Goal: Transaction & Acquisition: Obtain resource

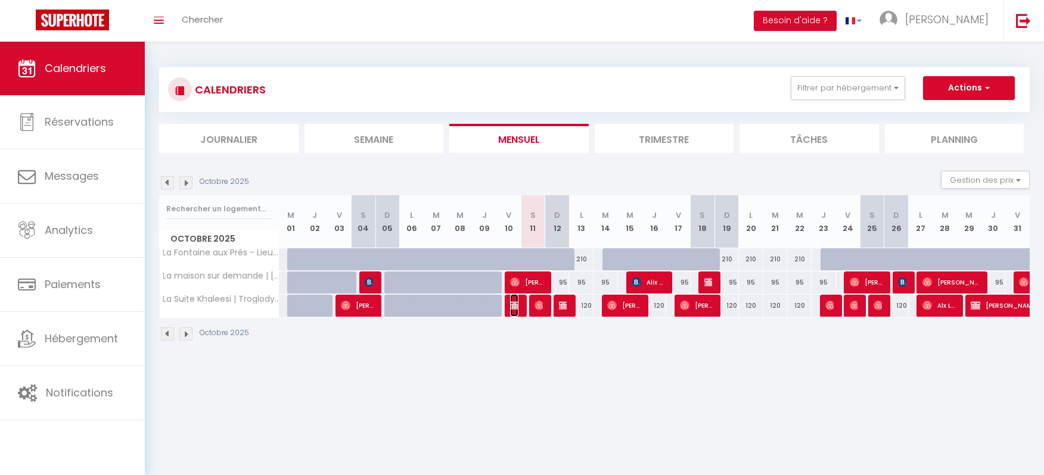
click at [515, 308] on img at bounding box center [515, 306] width 10 height 10
select select "OK"
select select "0"
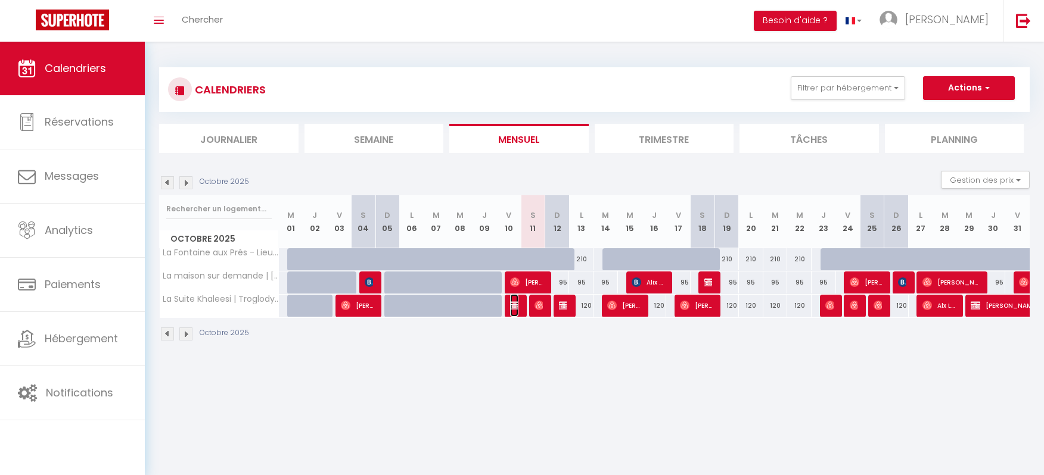
select select "1"
select select
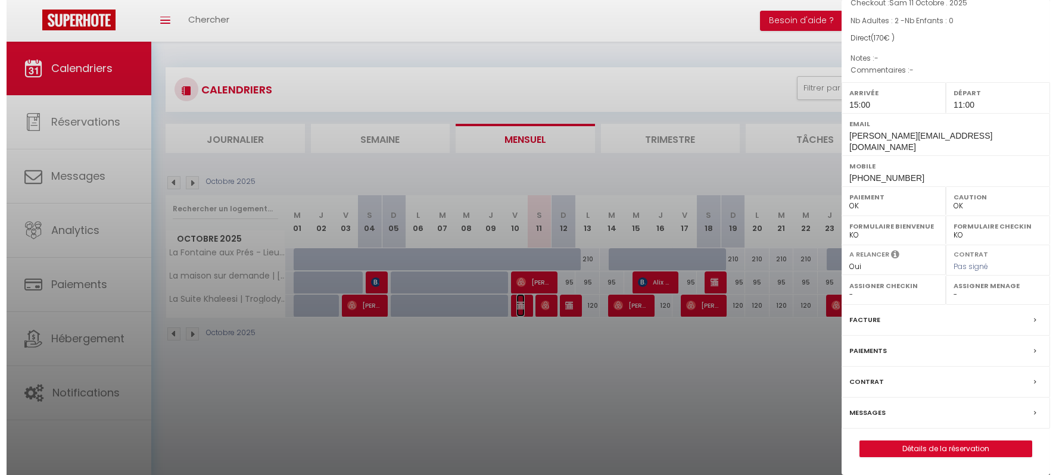
scroll to position [108, 0]
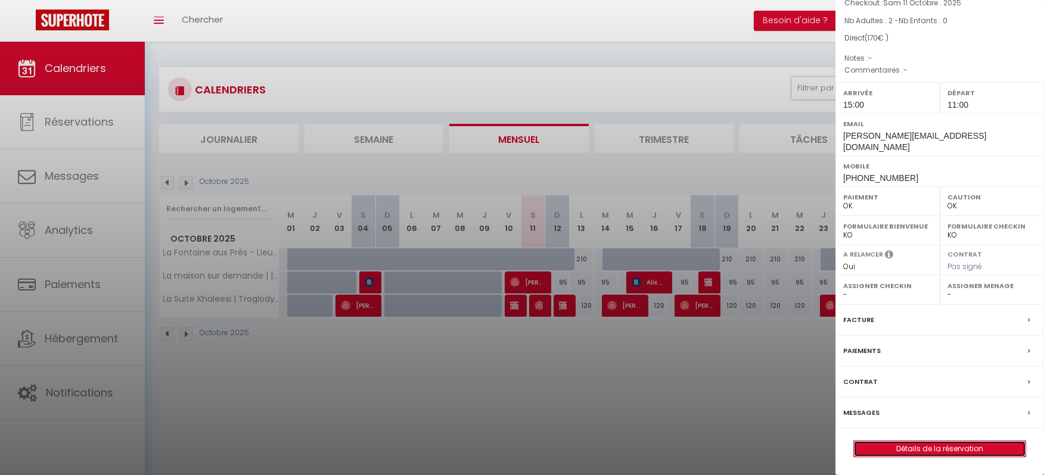
click at [904, 446] on link "Détails de la réservation" at bounding box center [940, 448] width 172 height 15
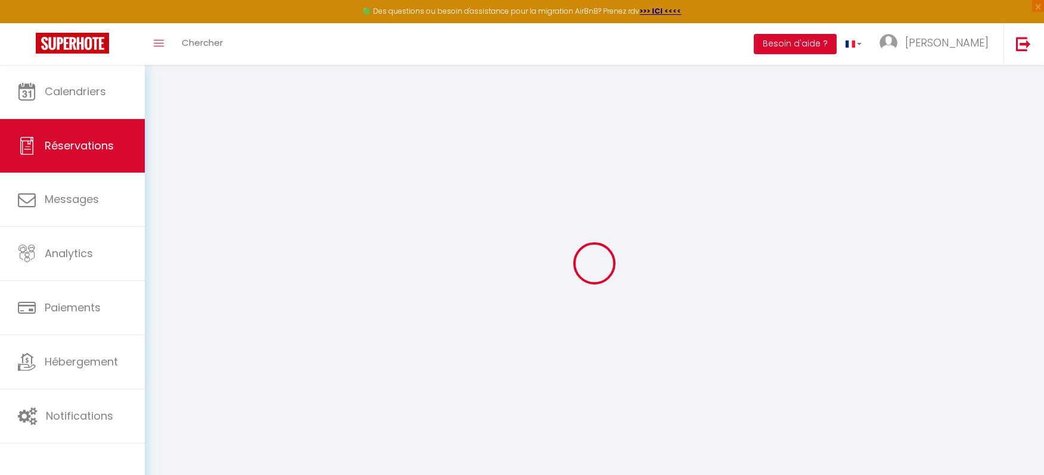
select select
checkbox input "false"
type input "20"
select select
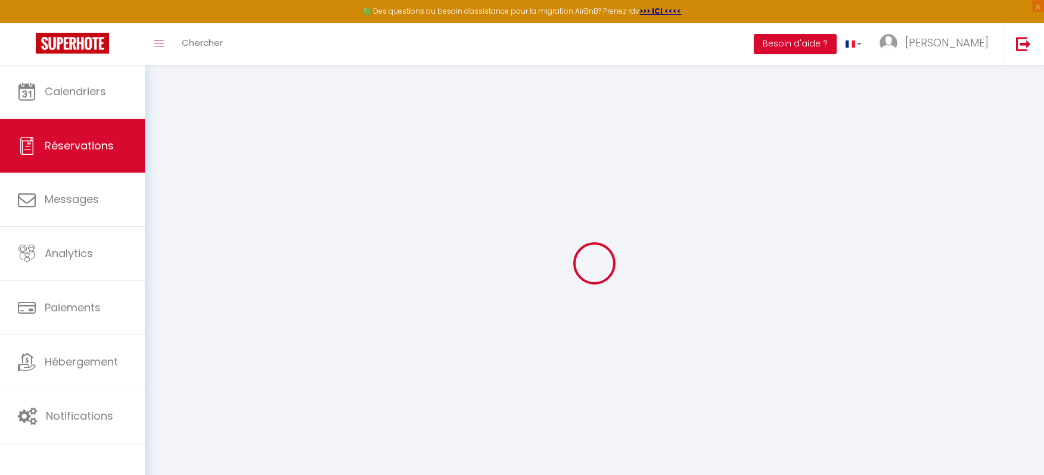
select select
checkbox input "false"
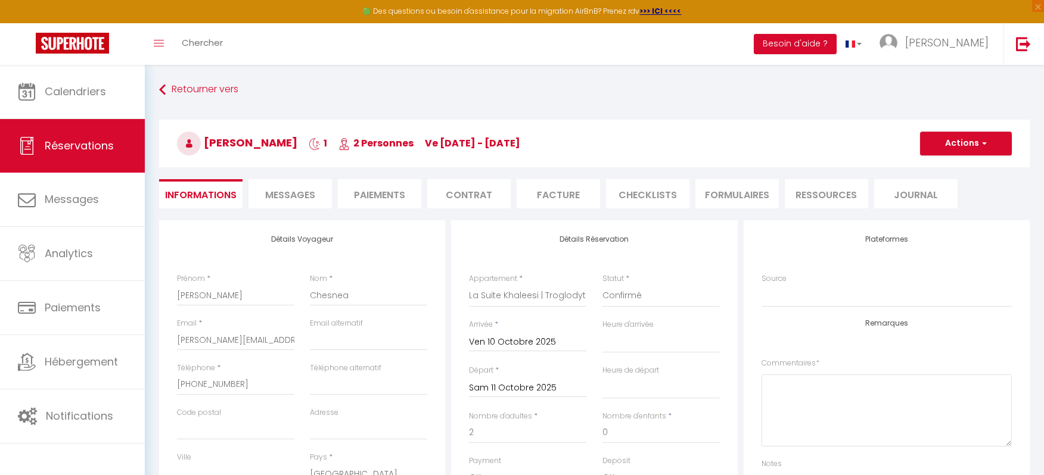
select select "15:00"
select select "11:00"
checkbox input "false"
click at [399, 185] on li "Paiements" at bounding box center [379, 193] width 83 height 29
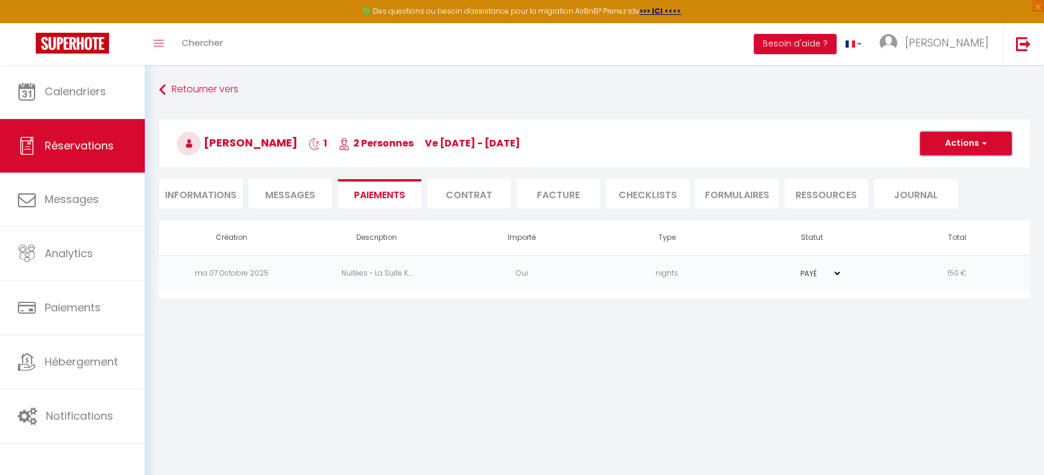
click at [992, 144] on button "Actions" at bounding box center [966, 144] width 92 height 24
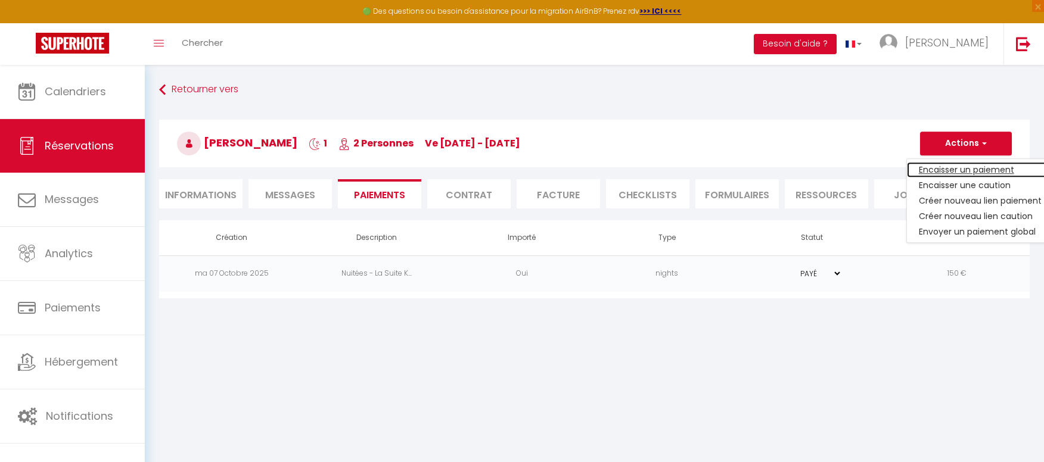
click at [940, 170] on link "Encaisser un paiement" at bounding box center [980, 169] width 147 height 15
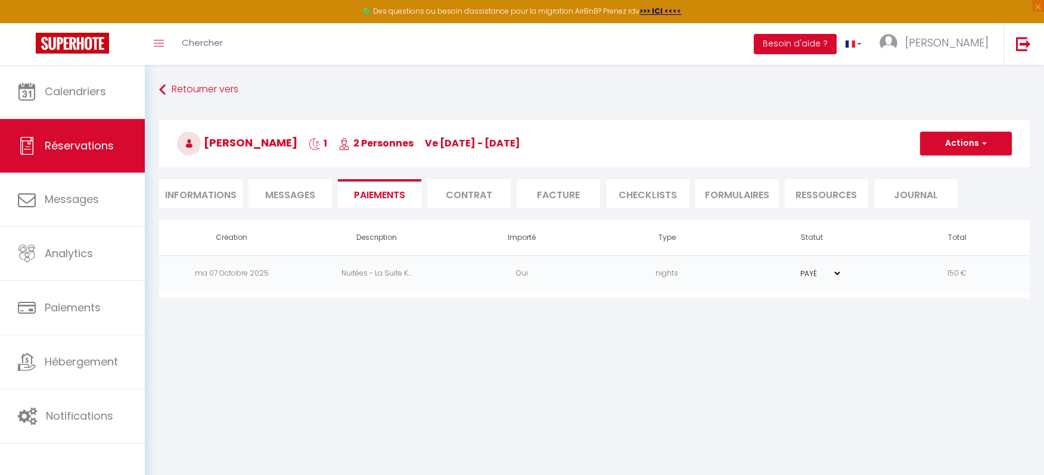
select select "nights"
type input "[PERSON_NAME][EMAIL_ADDRESS][DOMAIN_NAME]"
select select "9943"
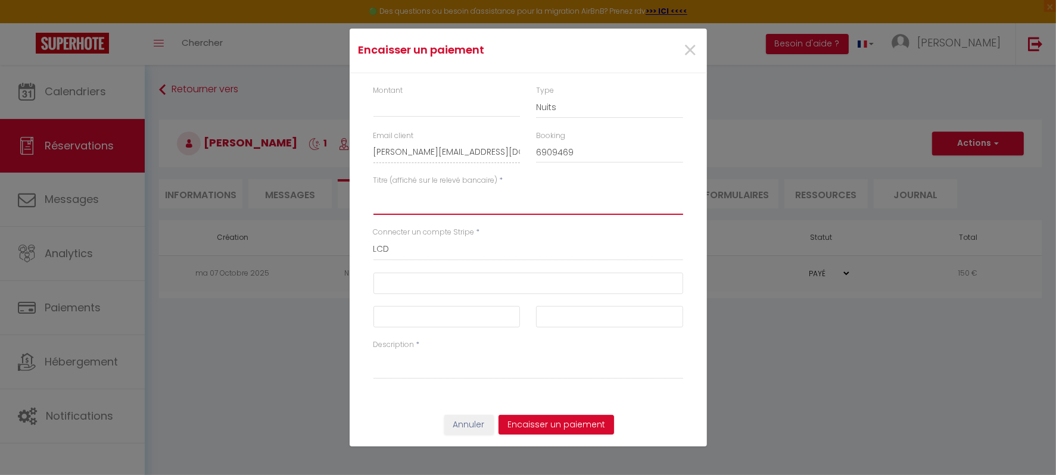
click at [469, 211] on textarea "Titre (affiché sur le relevé bancaire)" at bounding box center [529, 200] width 310 height 29
drag, startPoint x: 489, startPoint y: 265, endPoint x: 601, endPoint y: 97, distance: 201.9
click at [489, 263] on div "Connecter un compte Stripe * LCD" at bounding box center [527, 250] width 325 height 46
click at [693, 52] on span "×" at bounding box center [690, 51] width 15 height 36
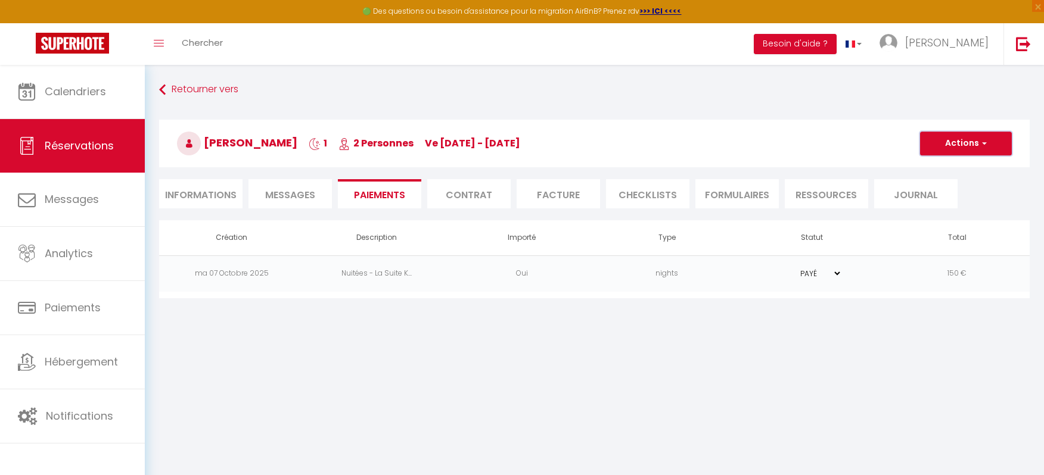
click at [989, 134] on button "Actions" at bounding box center [966, 144] width 92 height 24
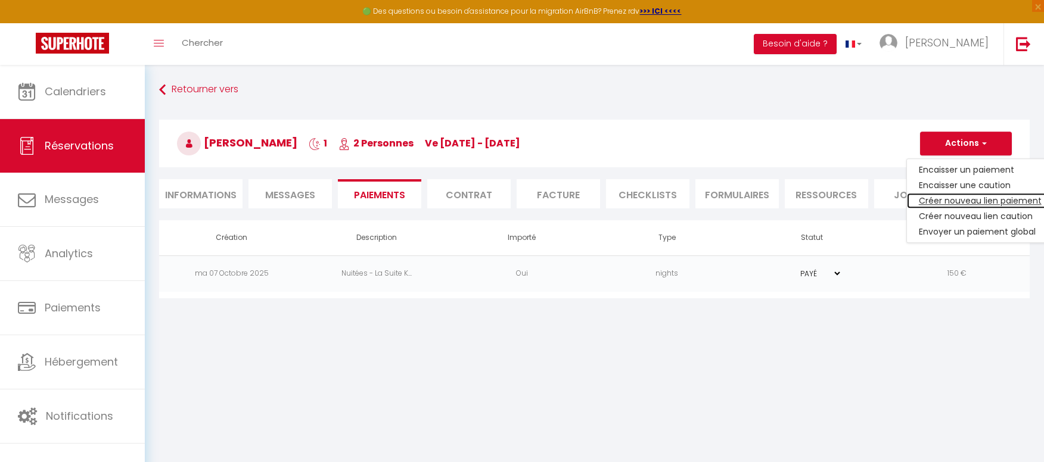
click at [963, 200] on link "Créer nouveau lien paiement" at bounding box center [980, 200] width 147 height 15
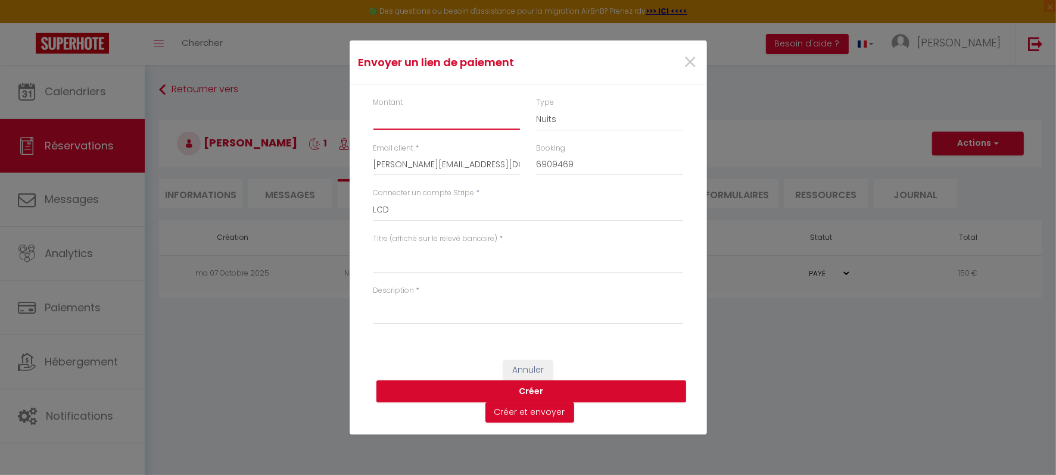
click at [440, 123] on input "Montant" at bounding box center [447, 118] width 147 height 21
type input "20"
click at [564, 122] on select "Nuits Frais de ménage Taxe de séjour [GEOGRAPHIC_DATA]" at bounding box center [609, 119] width 147 height 23
select select "cleaning"
click at [536, 108] on select "Nuits Frais de ménage Taxe de séjour [GEOGRAPHIC_DATA]" at bounding box center [609, 119] width 147 height 23
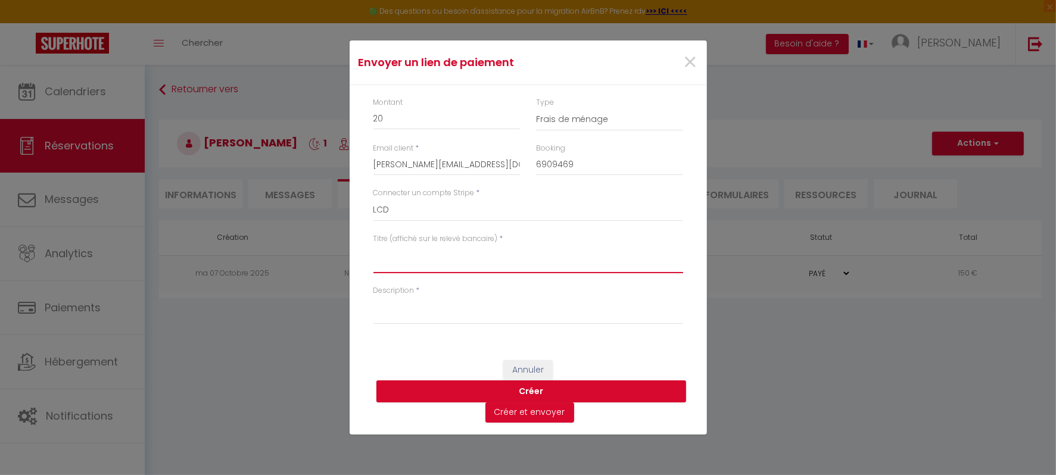
click at [429, 258] on textarea "Titre (affiché sur le relevé bancaire)" at bounding box center [529, 259] width 310 height 29
type textarea "Suite Khaleesi - Frais de ménage"
click at [421, 331] on div "Description *" at bounding box center [527, 311] width 325 height 52
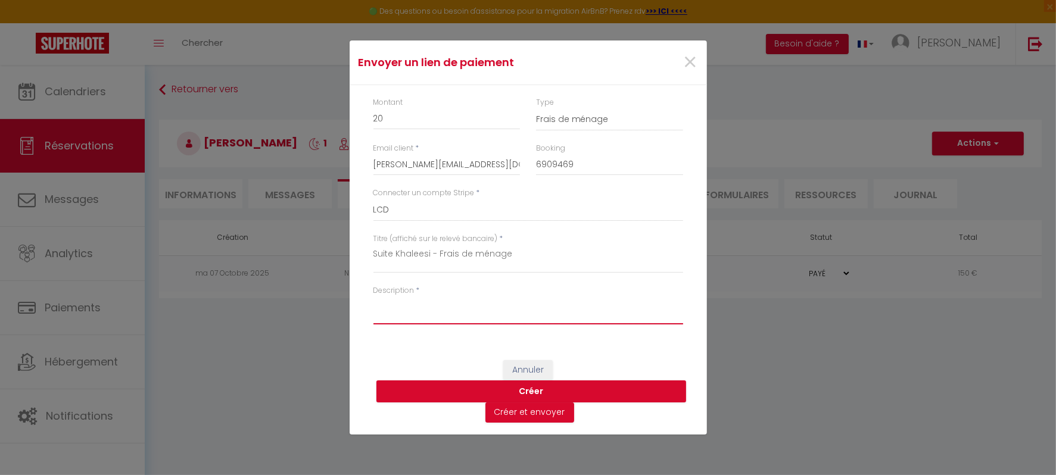
click at [405, 300] on textarea "Description" at bounding box center [529, 310] width 310 height 29
paste textarea "Suite Khaleesi - Frais de ménage"
type textarea "Suite Khaleesi - Frais de ménage"
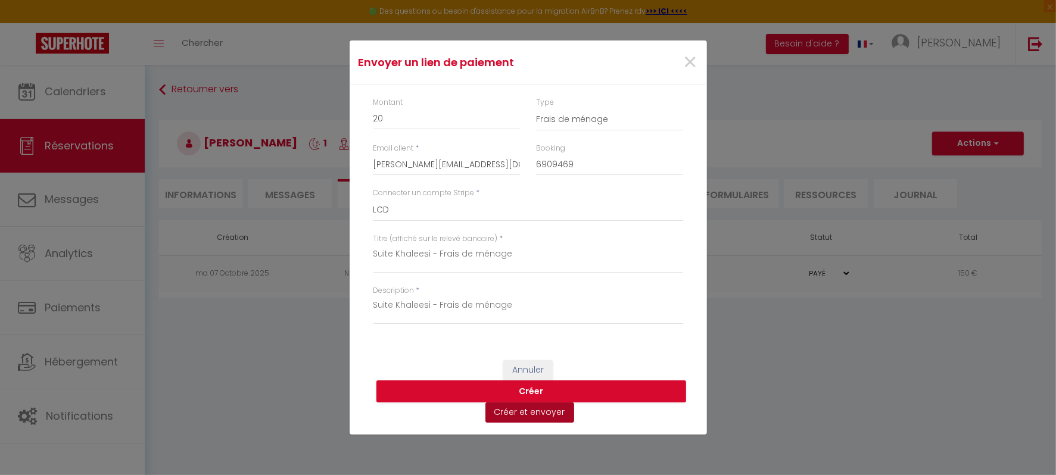
click at [531, 418] on button "Créer et envoyer" at bounding box center [530, 413] width 89 height 20
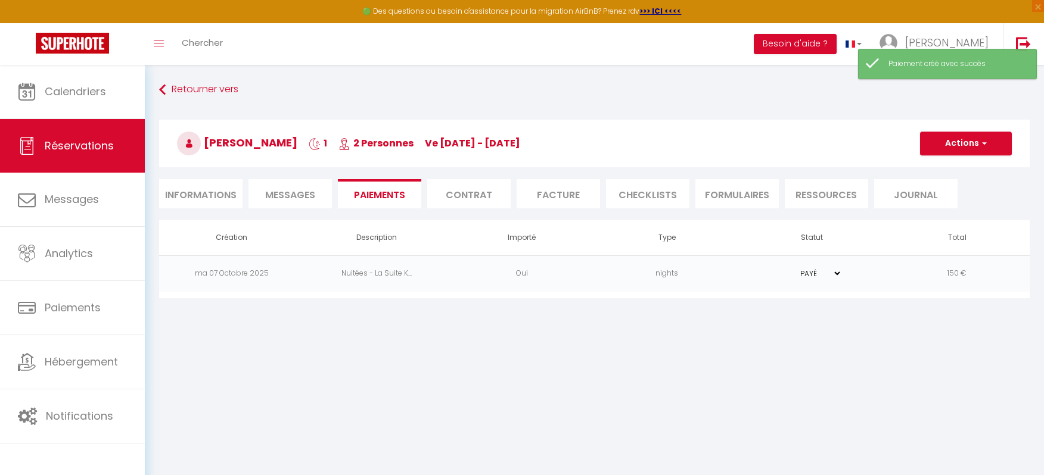
select select "fr"
type input "[PERSON_NAME][EMAIL_ADDRESS][DOMAIN_NAME]"
type input "Demande de paiement"
type textarea "Bonjour, Nous vous invitons à cliquer sur le lien ci-dessous pour effectuer le …"
select select "0"
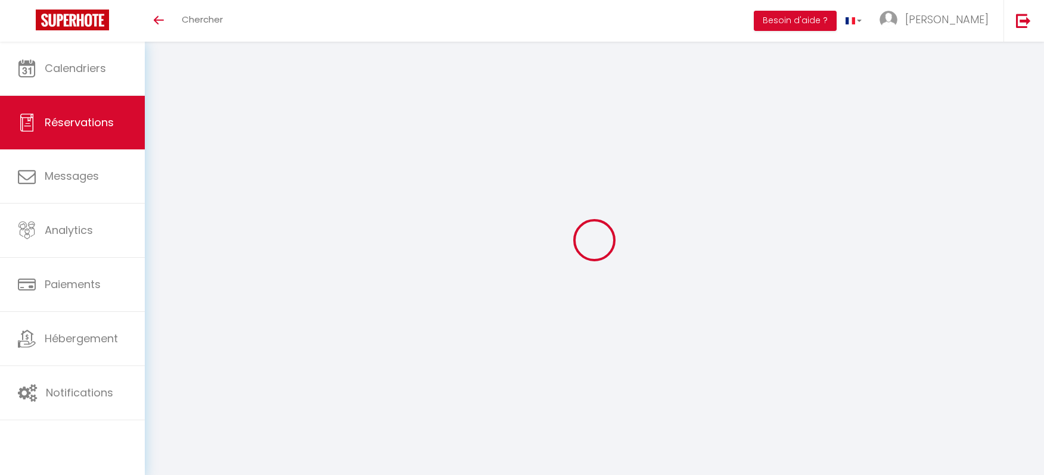
select select "0"
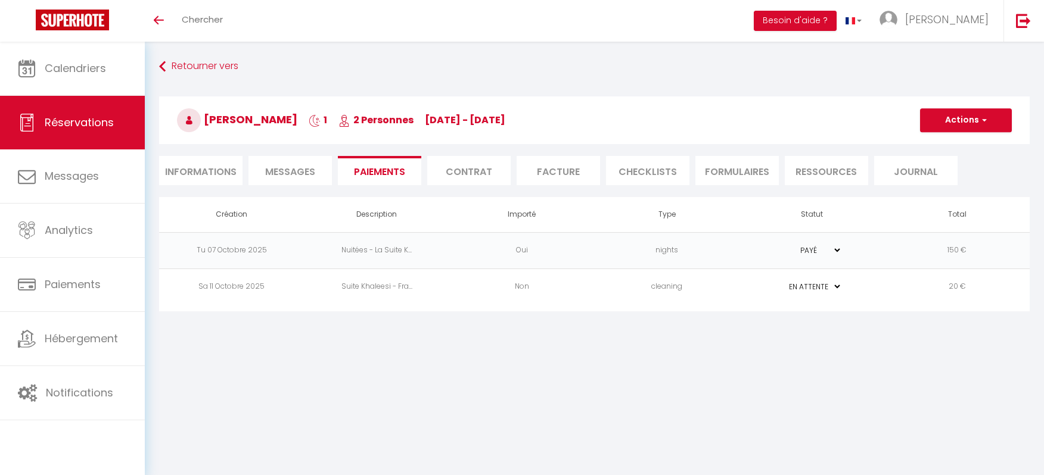
click at [263, 245] on td "Tu 07 Octobre 2025" at bounding box center [231, 250] width 145 height 36
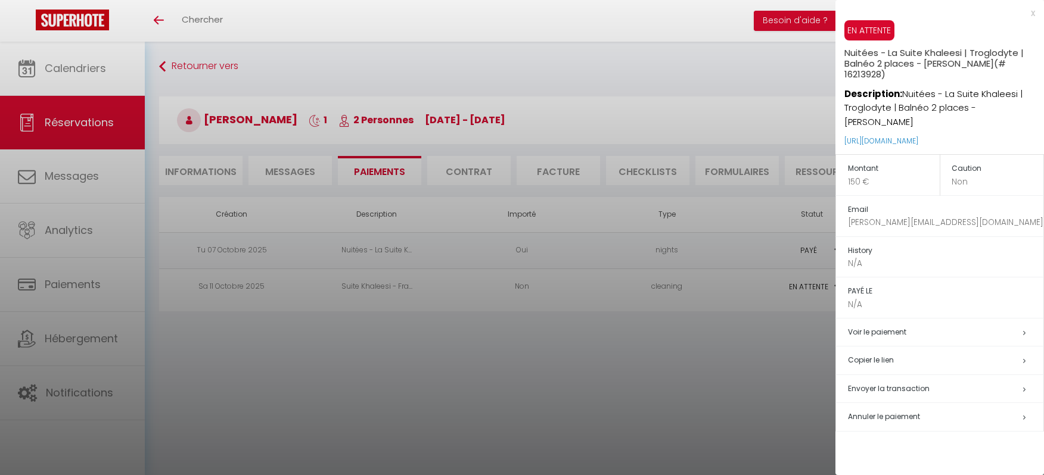
click at [930, 387] on h5 "Envoyer la transaction" at bounding box center [945, 389] width 195 height 14
select select "fr"
type input "[PERSON_NAME][EMAIL_ADDRESS][DOMAIN_NAME]"
type input "Demande de paiement"
type textarea "Bonjour, Nous vous invitons à cliquer sur le lien ci-dessous pour effectuer le …"
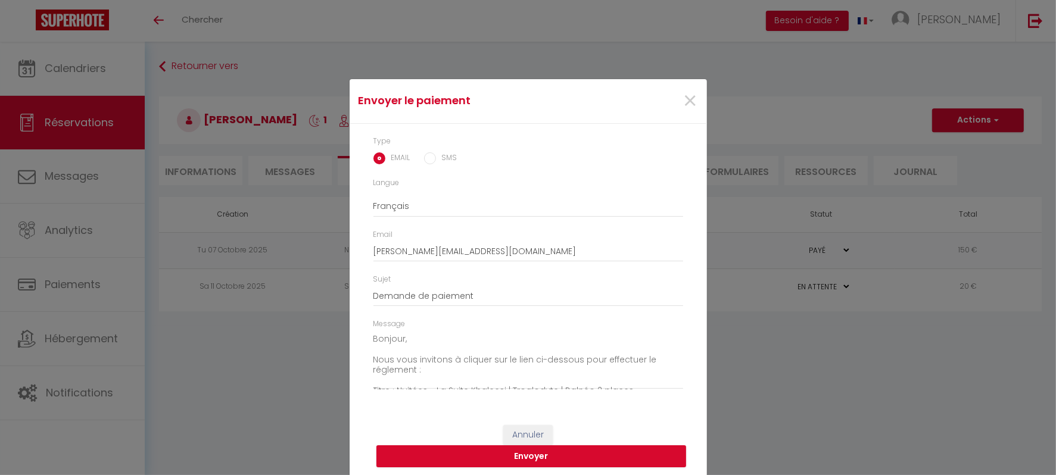
scroll to position [4, 0]
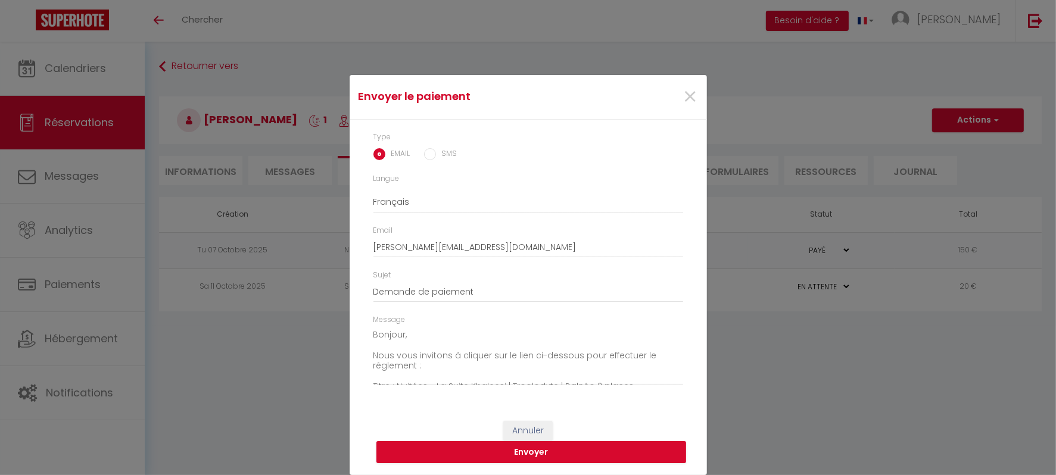
click at [519, 315] on div "Message Bonjour, Nous vous invitons à cliquer sur le lien ci-dessous pour effec…" at bounding box center [529, 350] width 310 height 71
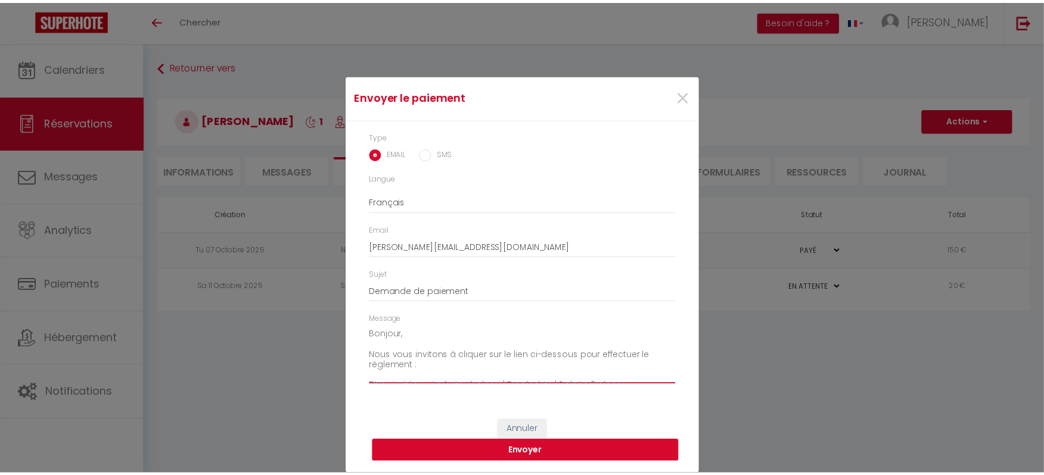
scroll to position [104, 0]
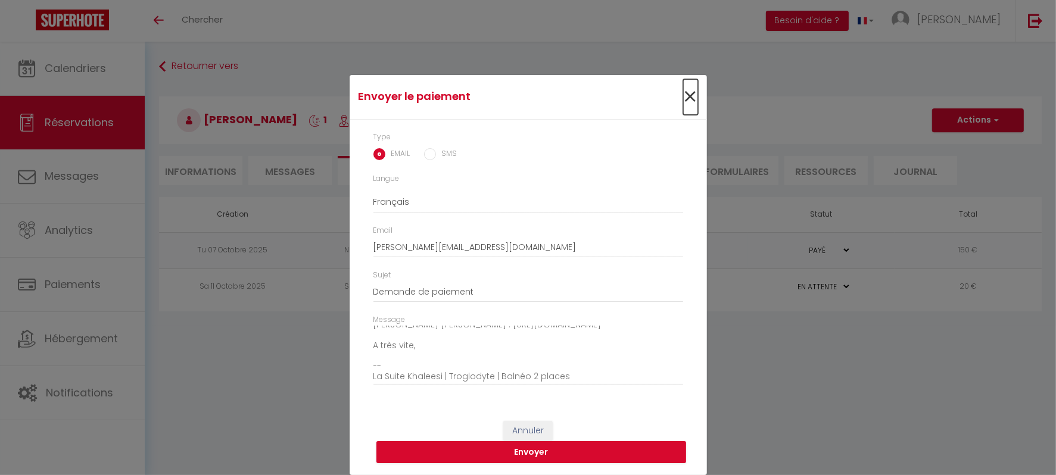
click at [683, 95] on span "×" at bounding box center [690, 97] width 15 height 36
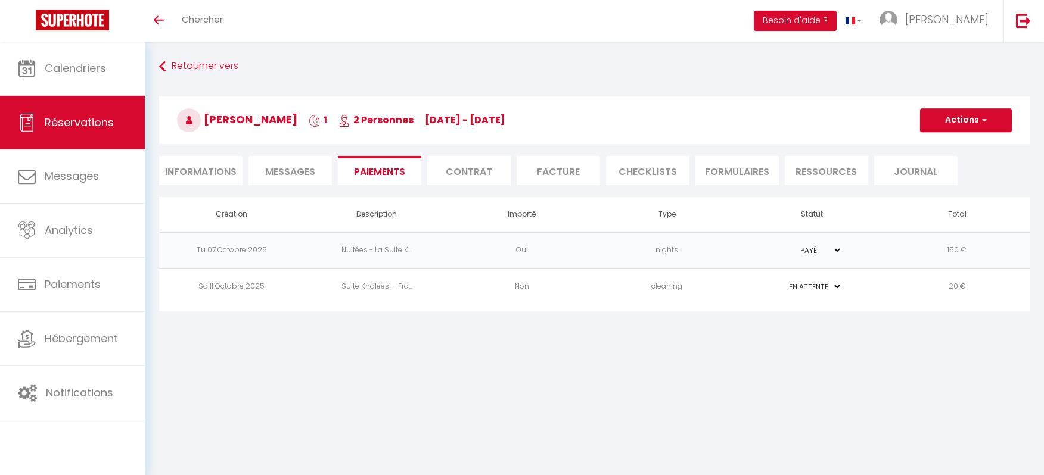
click at [293, 282] on td "Sa 11 Octobre 2025" at bounding box center [231, 287] width 145 height 36
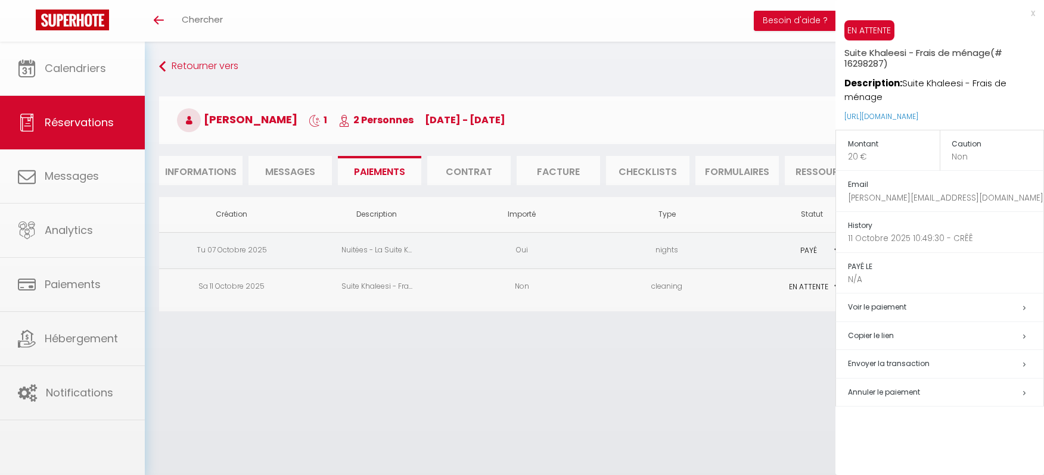
click at [293, 282] on div at bounding box center [522, 237] width 1044 height 475
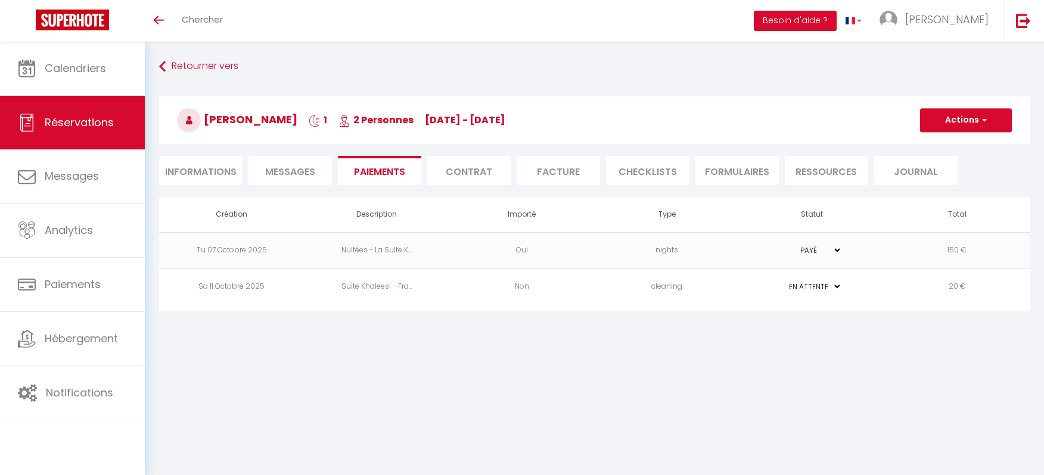
click at [248, 278] on td "Sa 11 Octobre 2025" at bounding box center [231, 287] width 145 height 36
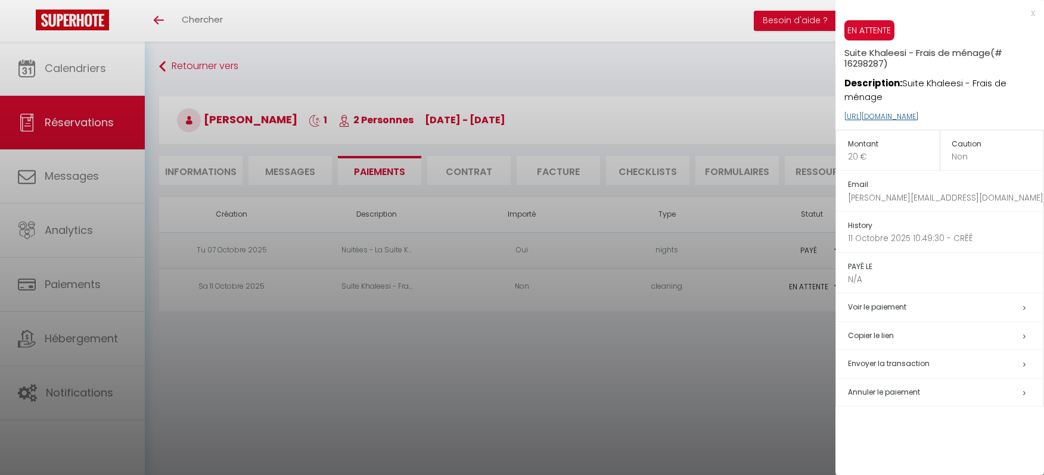
drag, startPoint x: 1004, startPoint y: 114, endPoint x: 844, endPoint y: 114, distance: 160.3
click at [844, 114] on p "https://superhote.com/applink/p/m5rMflSp" at bounding box center [944, 117] width 200 height 26
copy link "https://superhote.com/applink/p/m5rMflSp"
